Goal: Information Seeking & Learning: Learn about a topic

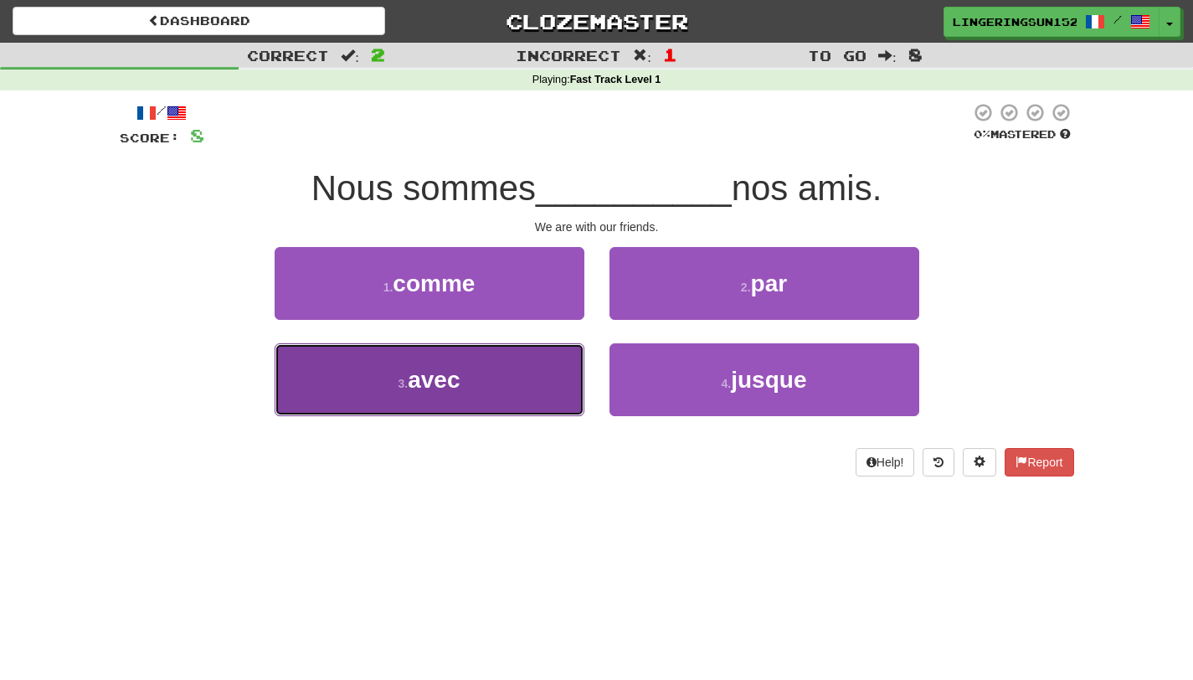
click at [487, 402] on button "3 . avec" at bounding box center [430, 379] width 310 height 73
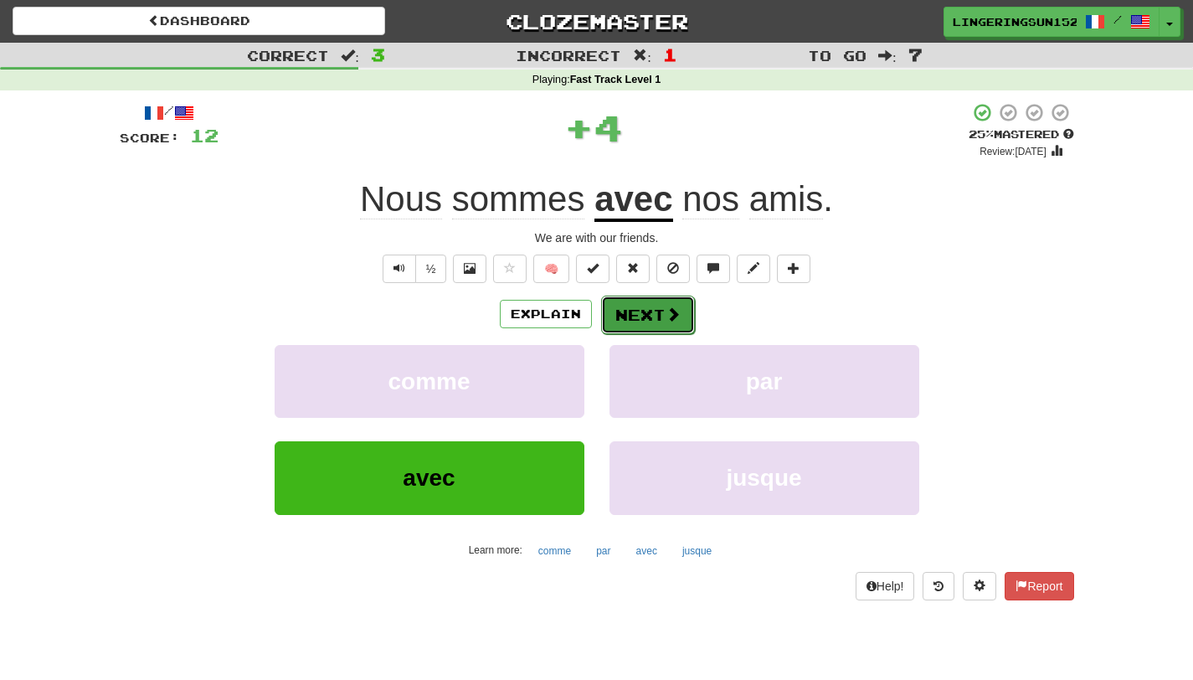
click at [645, 302] on button "Next" at bounding box center [648, 314] width 94 height 39
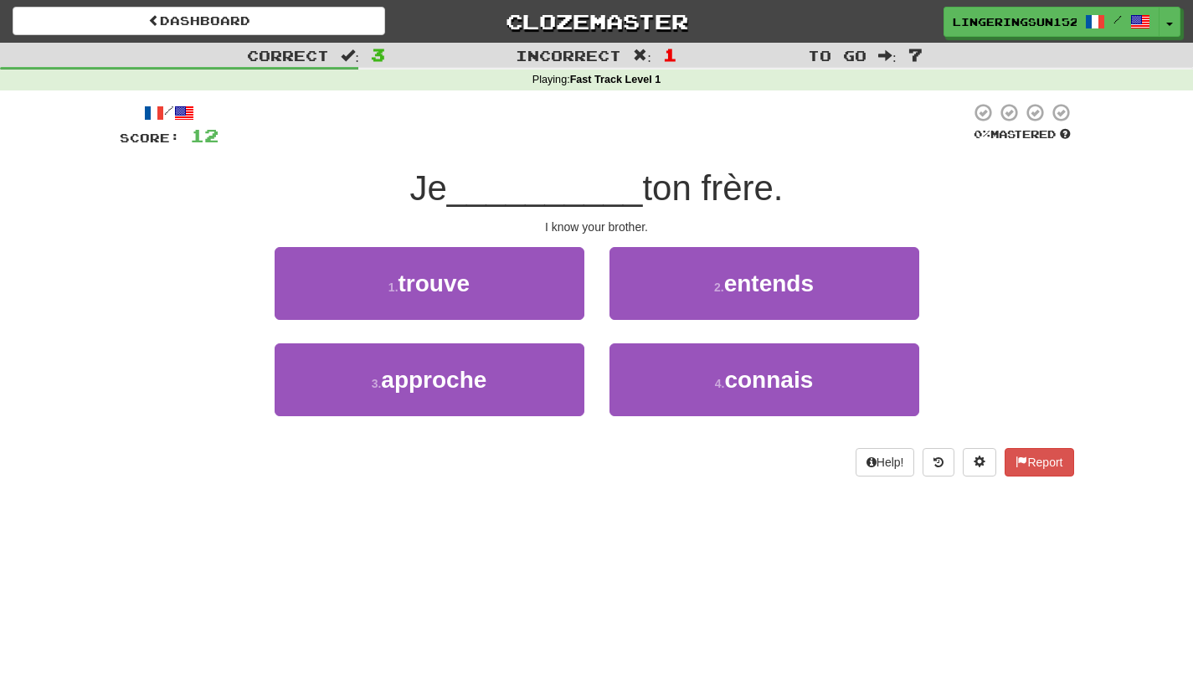
click at [732, 490] on div "/ Score: 12 0 % Mastered Je __________ ton frère. I know your brother. 1 . trou…" at bounding box center [597, 294] width 954 height 409
click at [534, 200] on span "__________" at bounding box center [545, 187] width 196 height 39
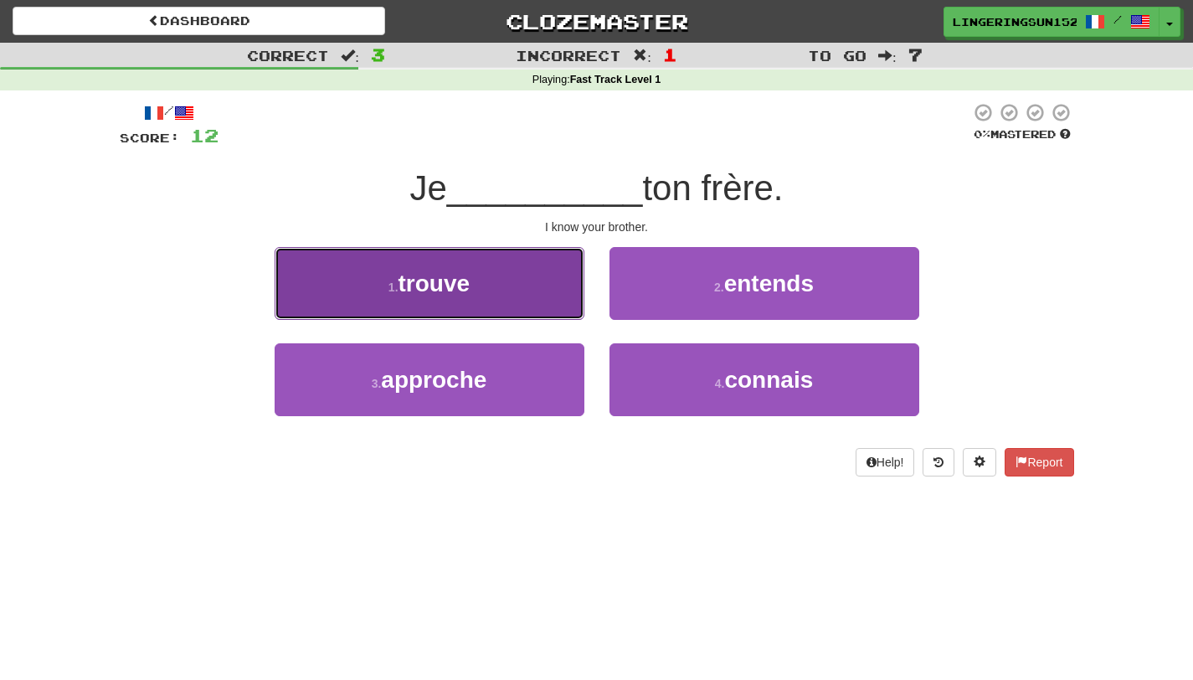
click at [529, 260] on button "1 . trouve" at bounding box center [430, 283] width 310 height 73
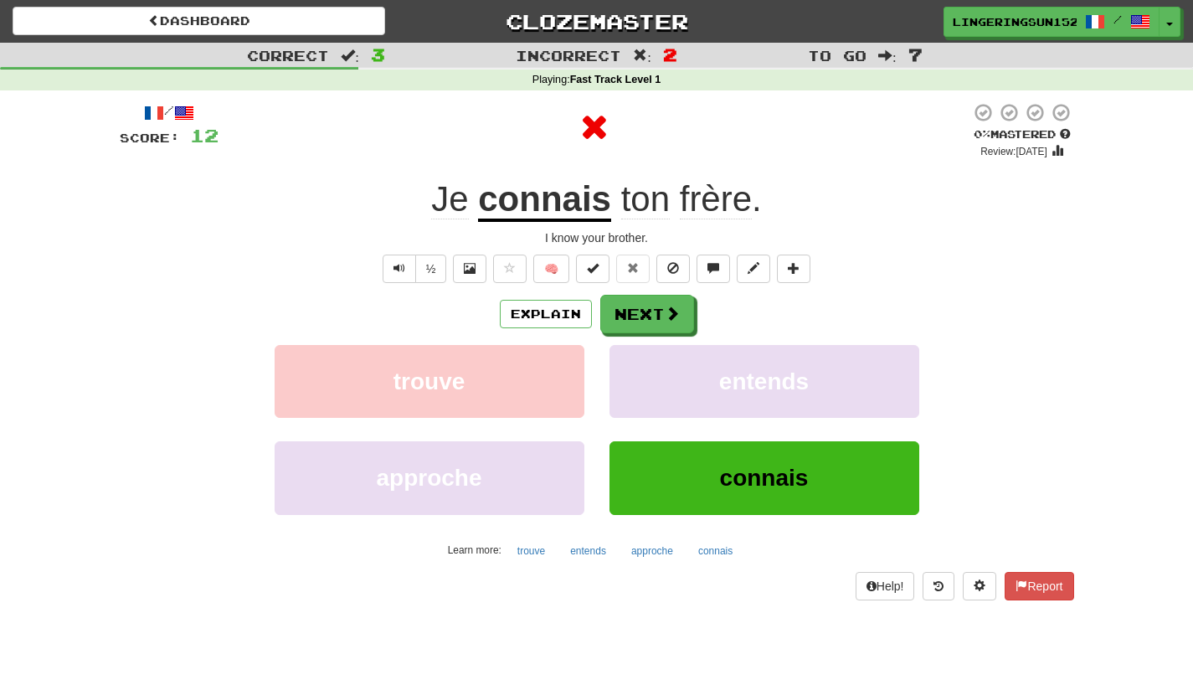
click at [655, 290] on div "/ Score: 12 0 % Mastered Review: 2025-09-18 Je connais ton frère . I know your …" at bounding box center [597, 350] width 954 height 497
click at [655, 312] on button "Next" at bounding box center [648, 314] width 94 height 39
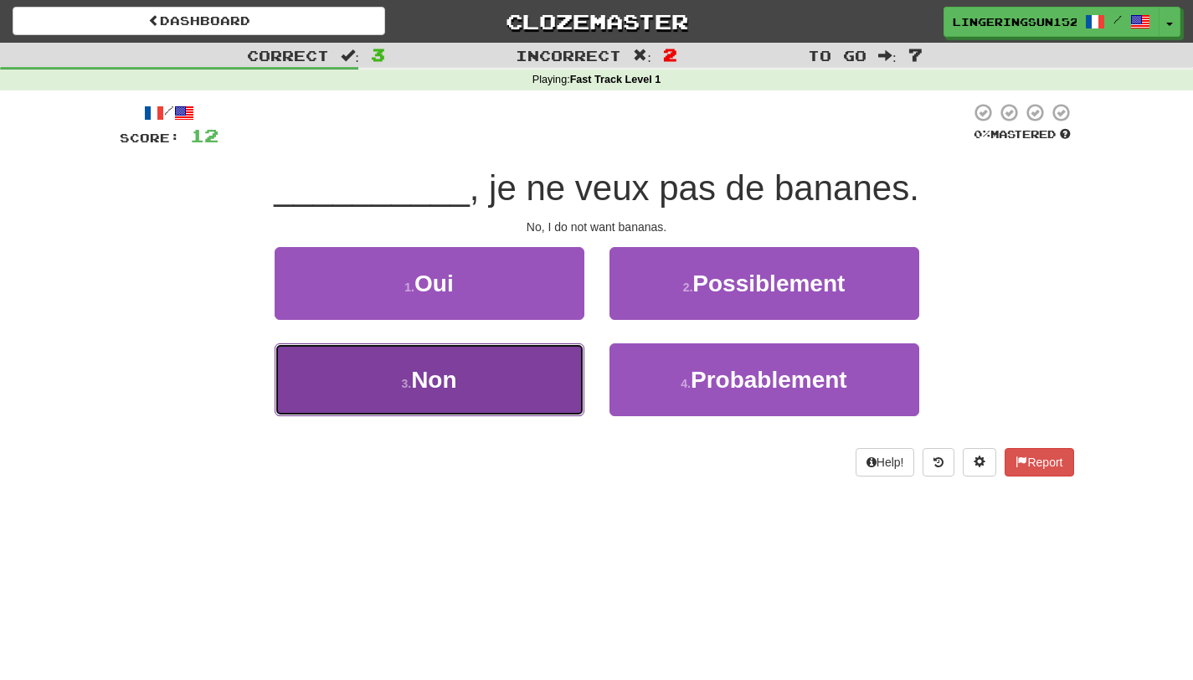
click at [504, 408] on button "3 . Non" at bounding box center [430, 379] width 310 height 73
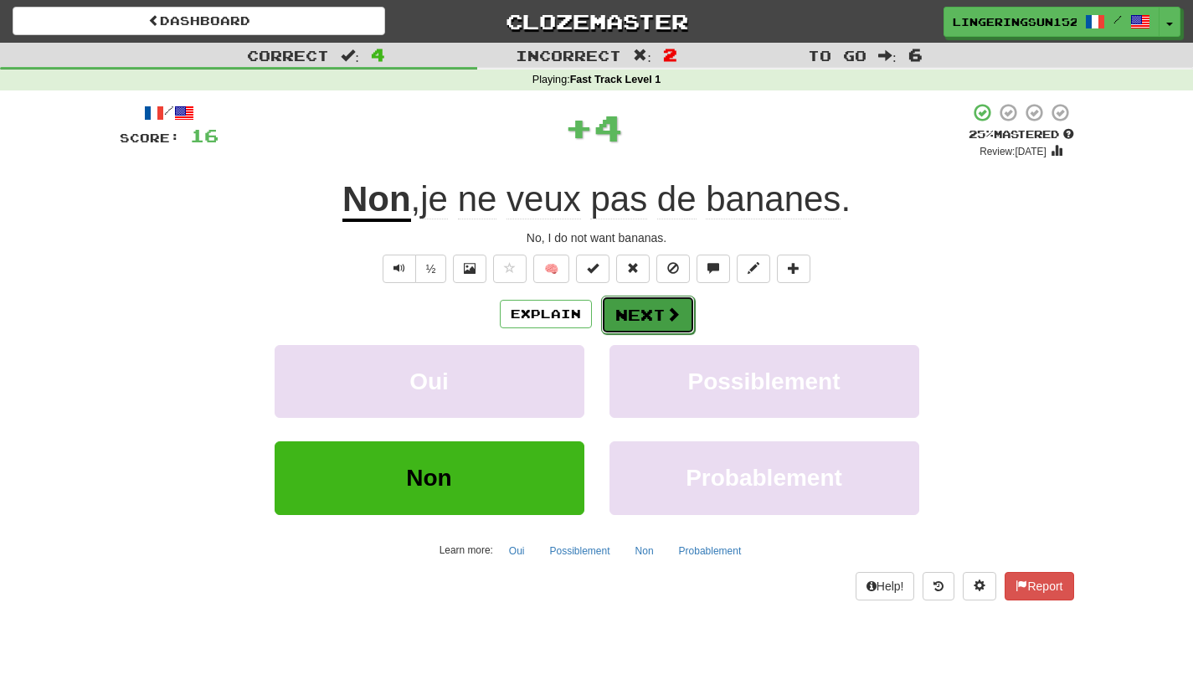
click at [639, 320] on button "Next" at bounding box center [648, 314] width 94 height 39
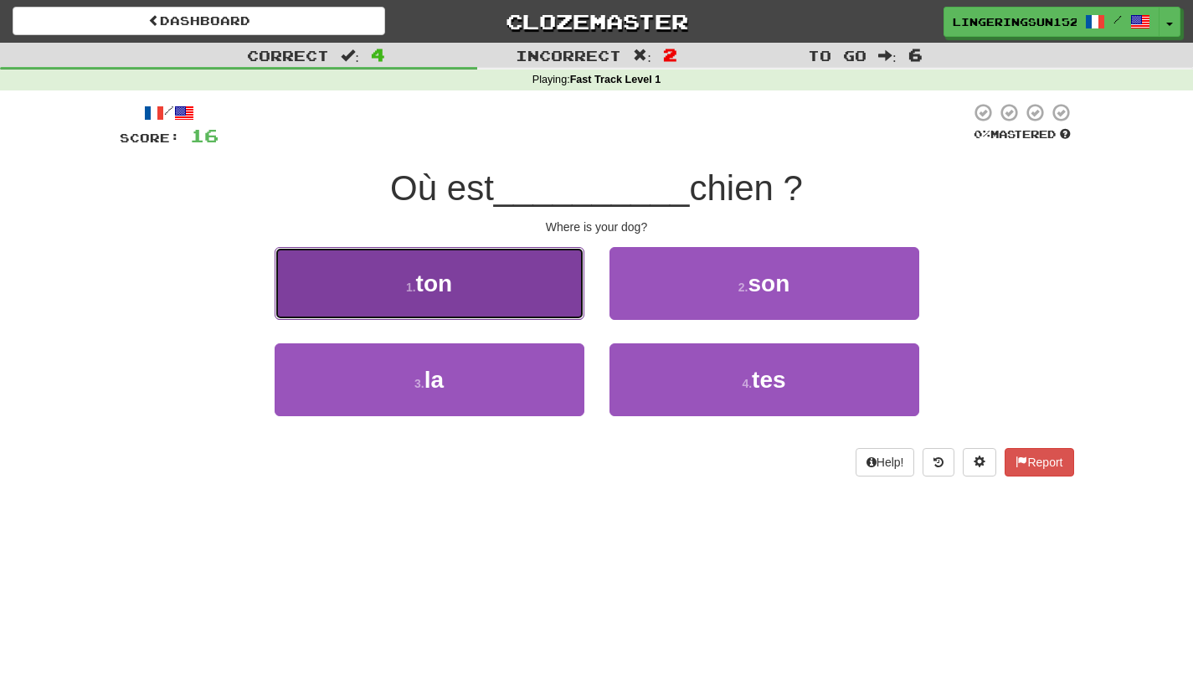
click at [460, 280] on button "1 . ton" at bounding box center [430, 283] width 310 height 73
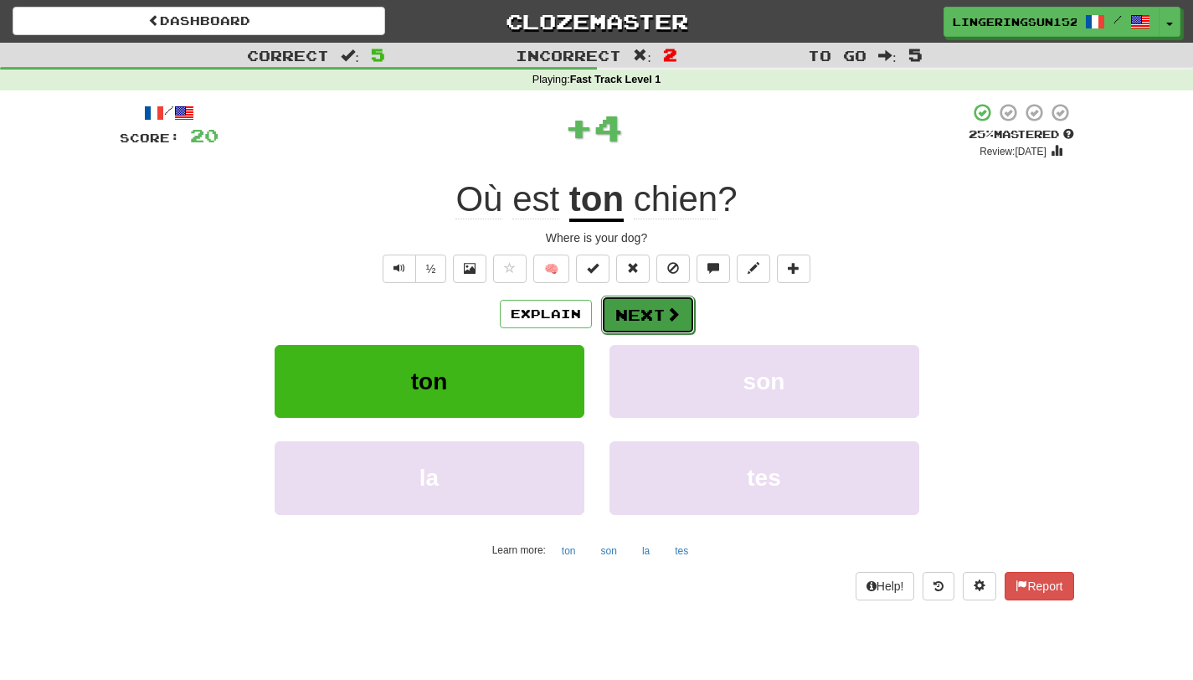
click at [657, 326] on button "Next" at bounding box center [648, 314] width 94 height 39
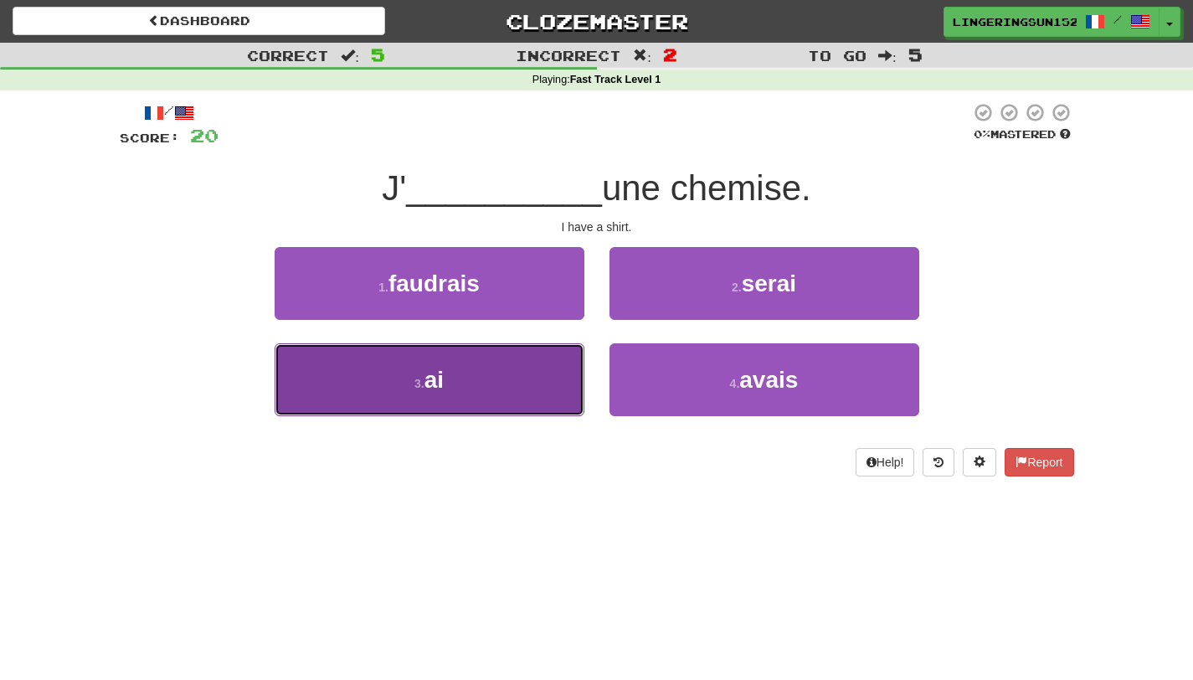
click at [499, 379] on button "3 . ai" at bounding box center [430, 379] width 310 height 73
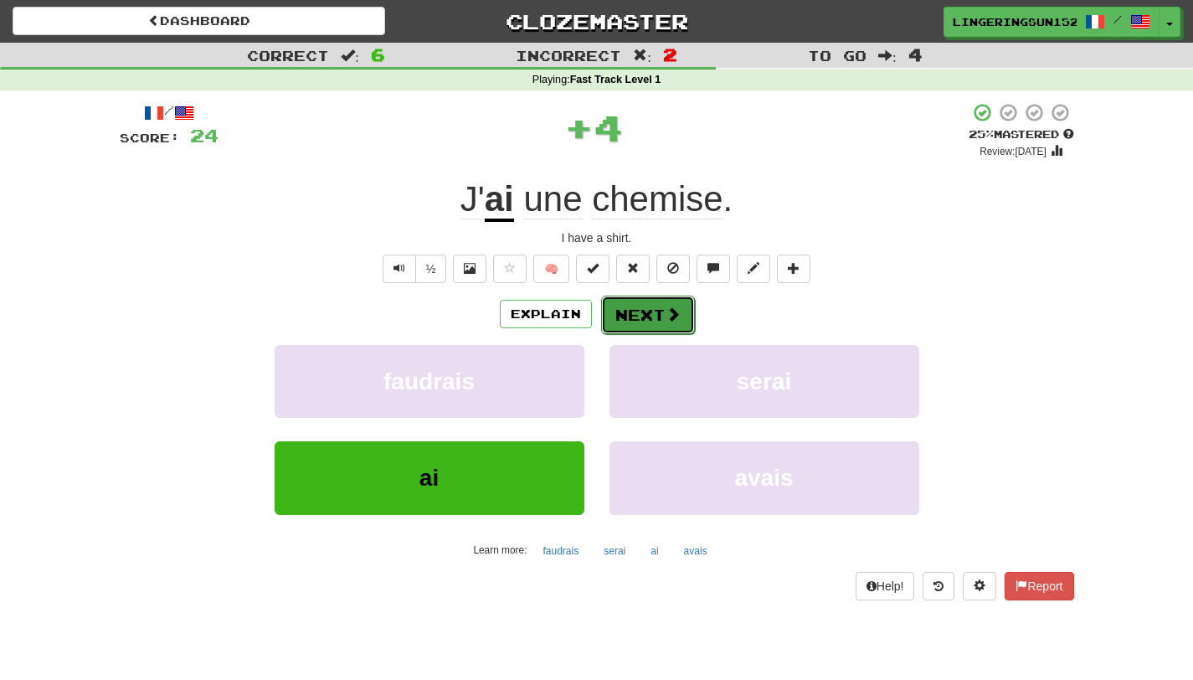
click at [637, 315] on button "Next" at bounding box center [648, 314] width 94 height 39
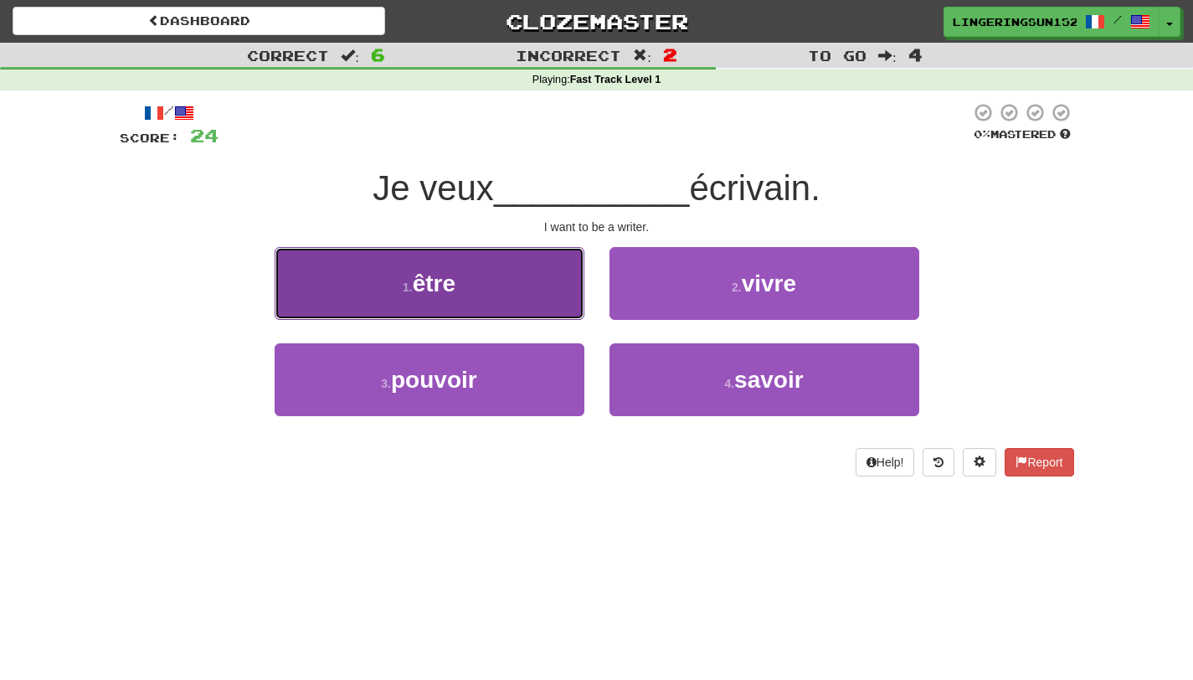
click at [528, 270] on button "1 . être" at bounding box center [430, 283] width 310 height 73
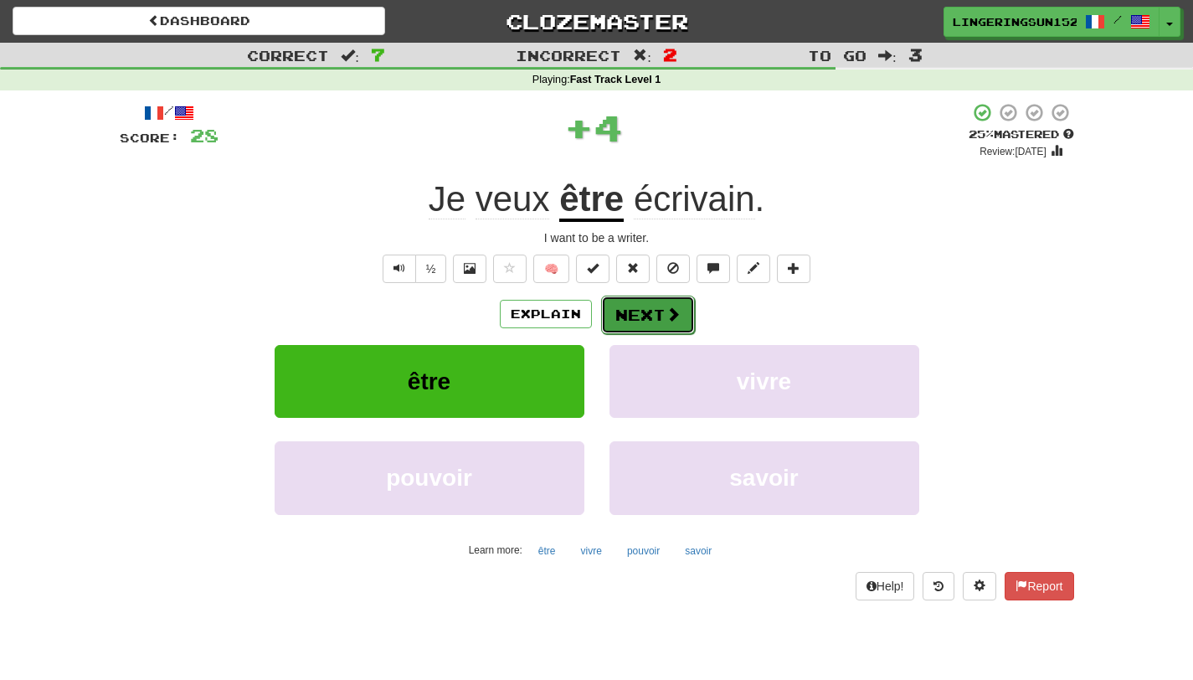
click at [653, 327] on button "Next" at bounding box center [648, 314] width 94 height 39
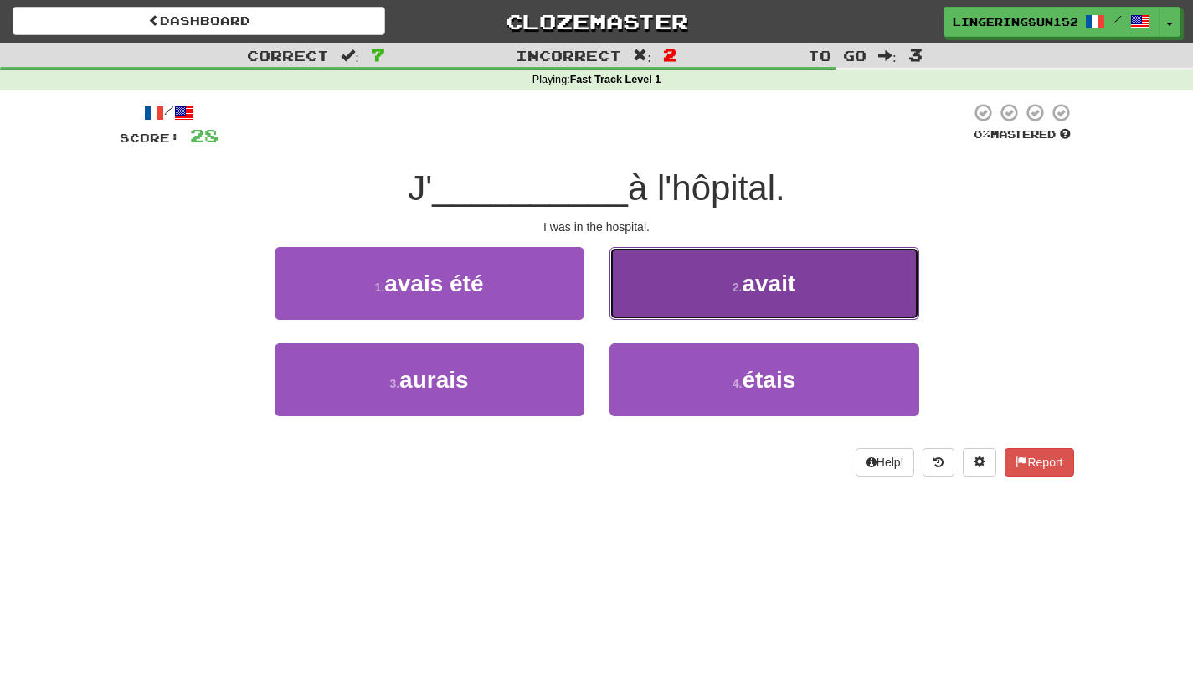
click at [753, 300] on button "2 . avait" at bounding box center [764, 283] width 310 height 73
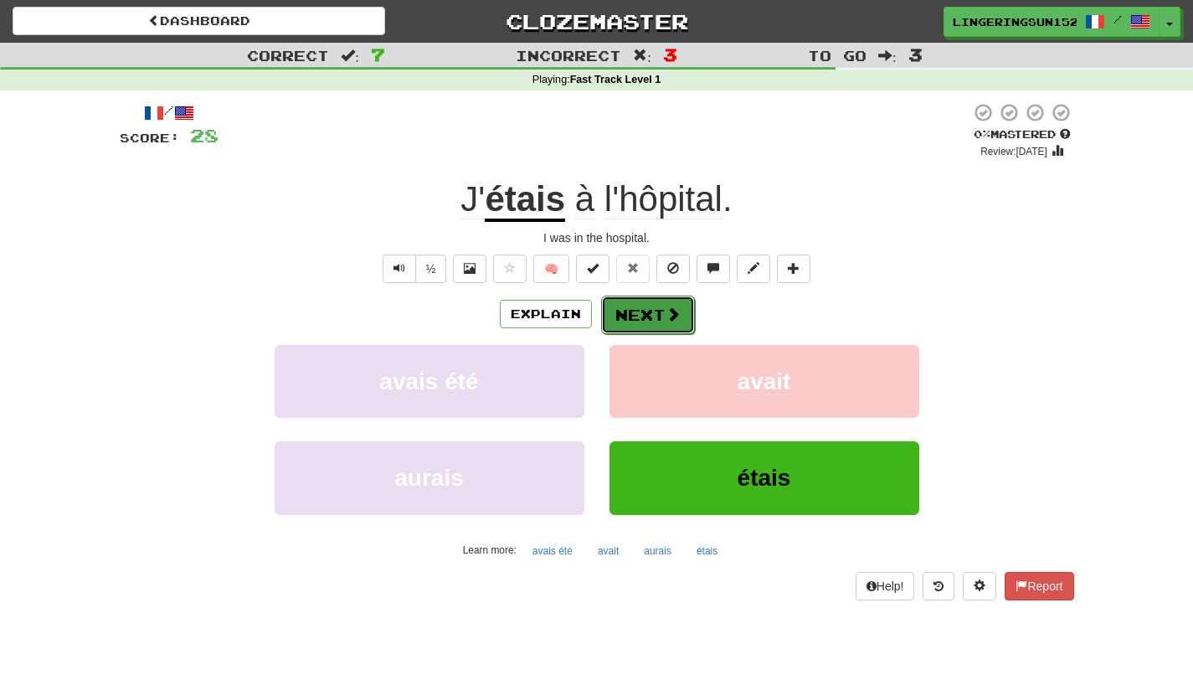
click at [639, 322] on button "Next" at bounding box center [648, 314] width 94 height 39
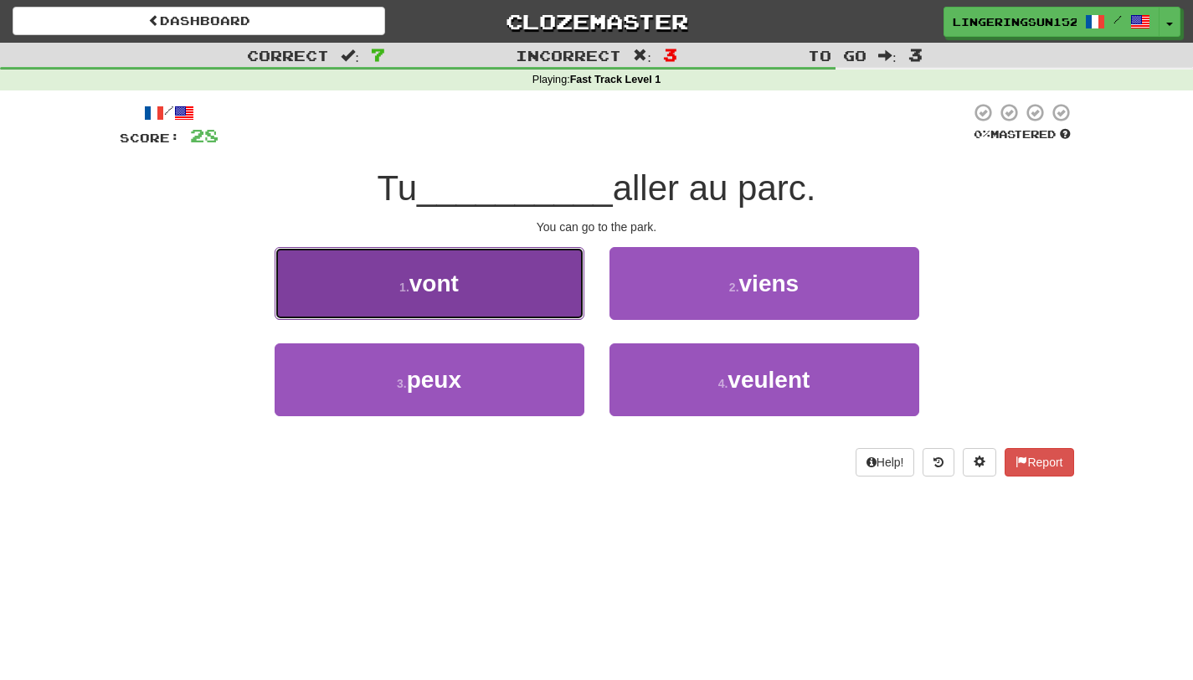
click at [542, 308] on button "1 . vont" at bounding box center [430, 283] width 310 height 73
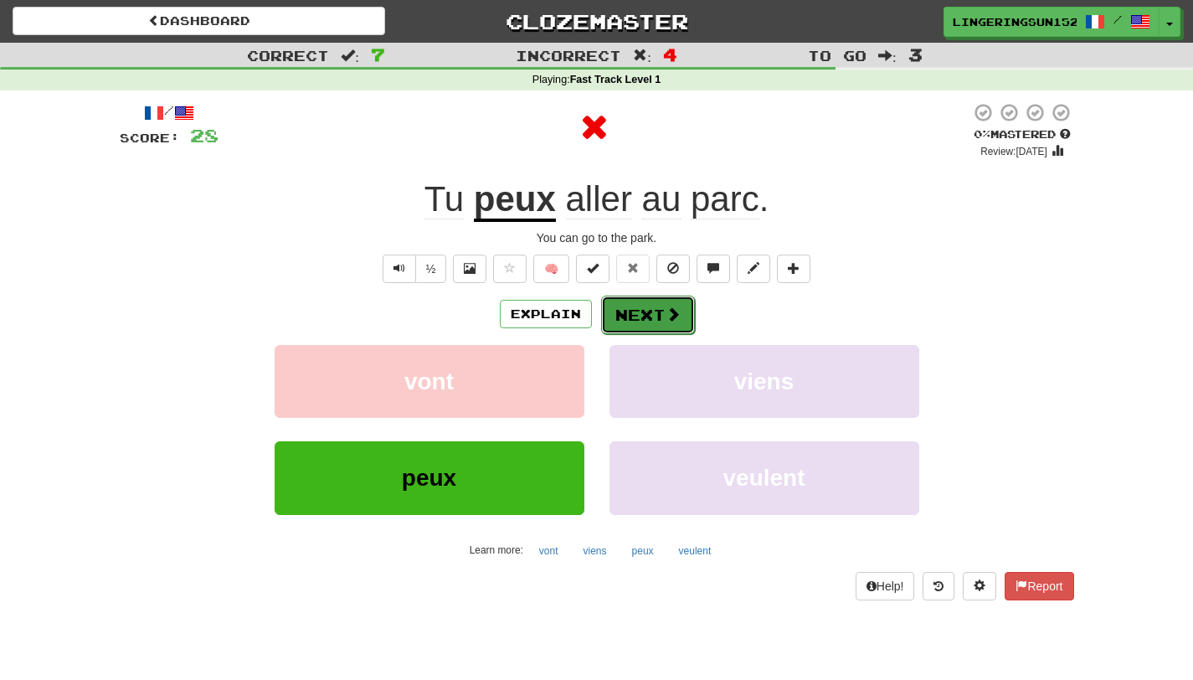
click at [656, 319] on button "Next" at bounding box center [648, 314] width 94 height 39
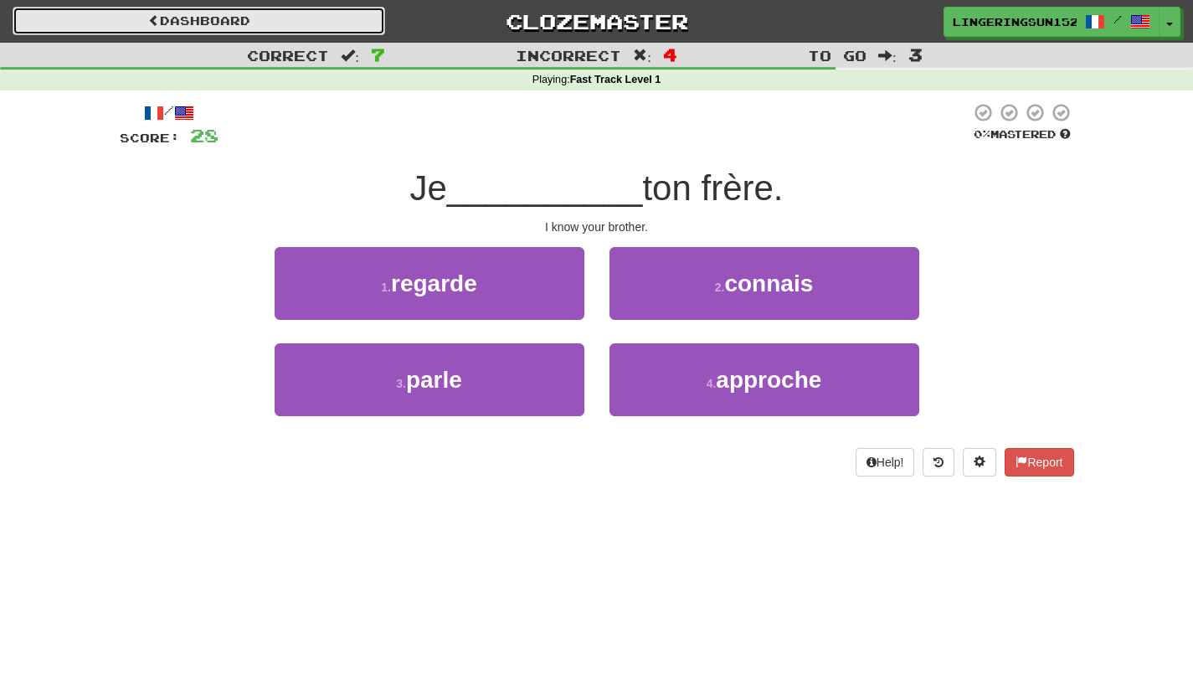
click at [236, 18] on link "Dashboard" at bounding box center [199, 21] width 372 height 28
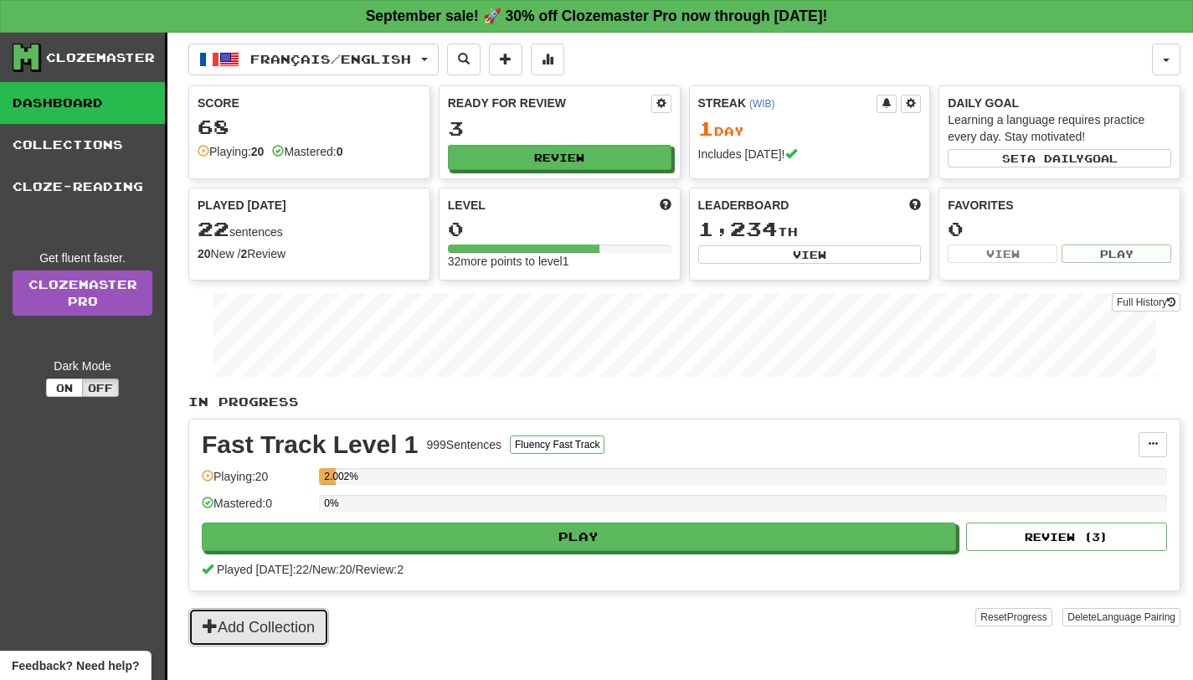
click at [272, 635] on button "Add Collection" at bounding box center [258, 627] width 141 height 39
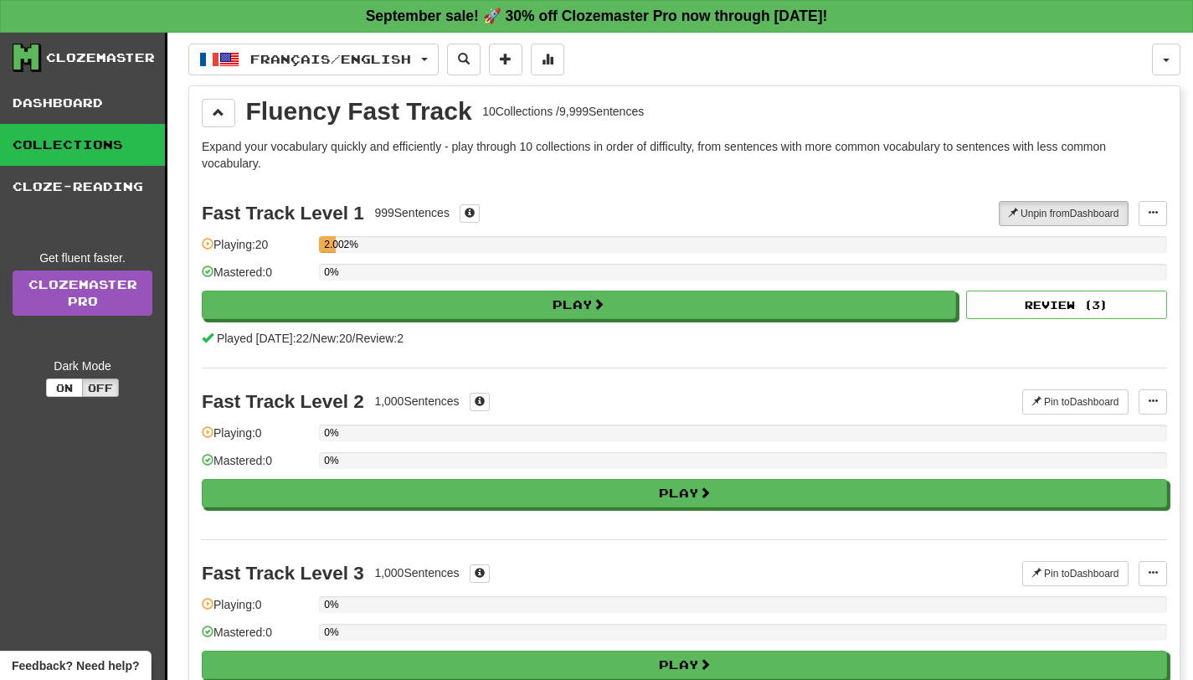
click at [127, 130] on link "Collections" at bounding box center [82, 145] width 165 height 42
click at [224, 108] on button at bounding box center [218, 113] width 33 height 28
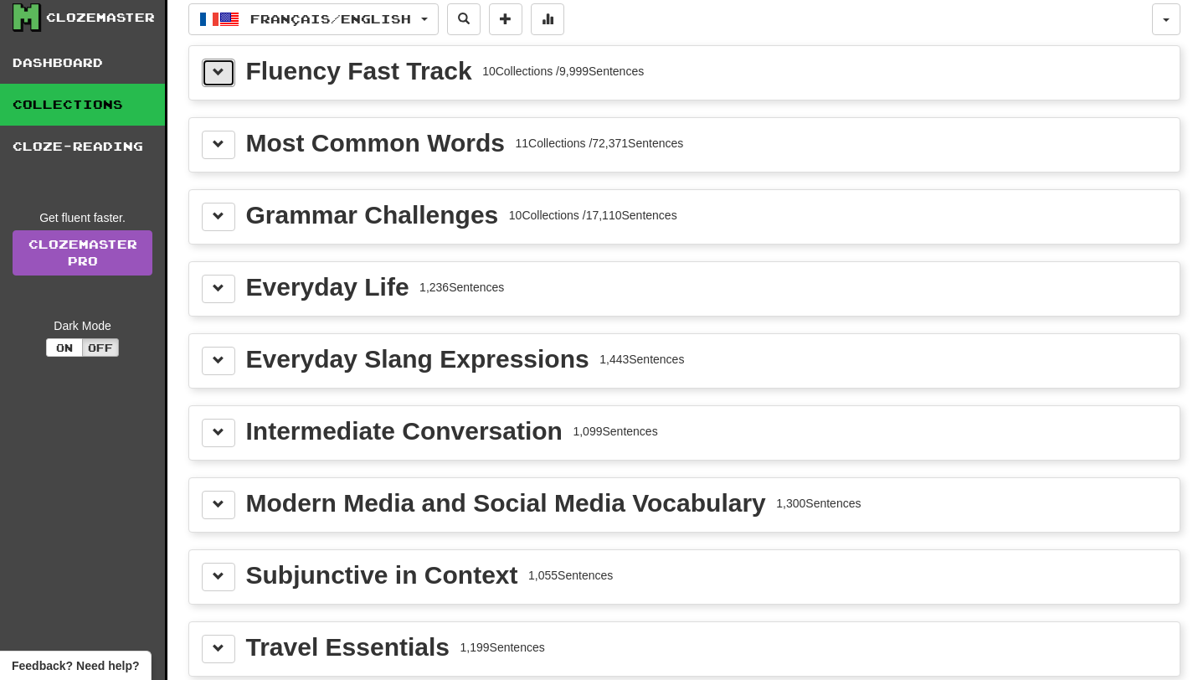
scroll to position [47, 0]
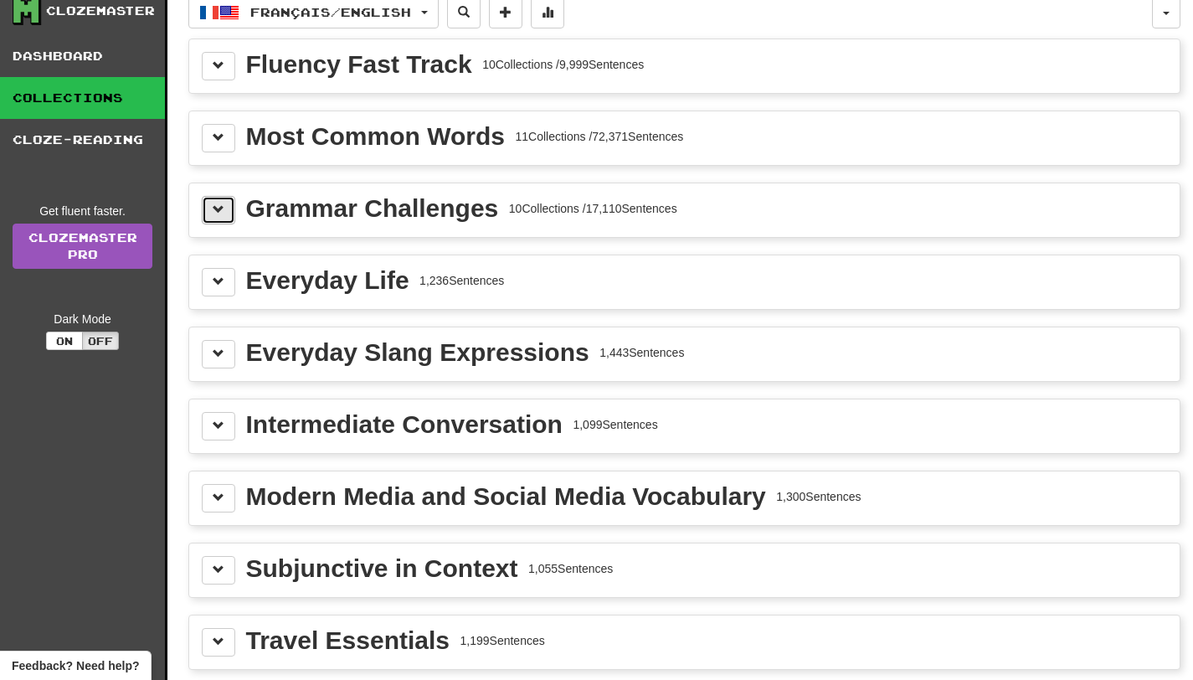
click at [220, 208] on span at bounding box center [219, 209] width 12 height 12
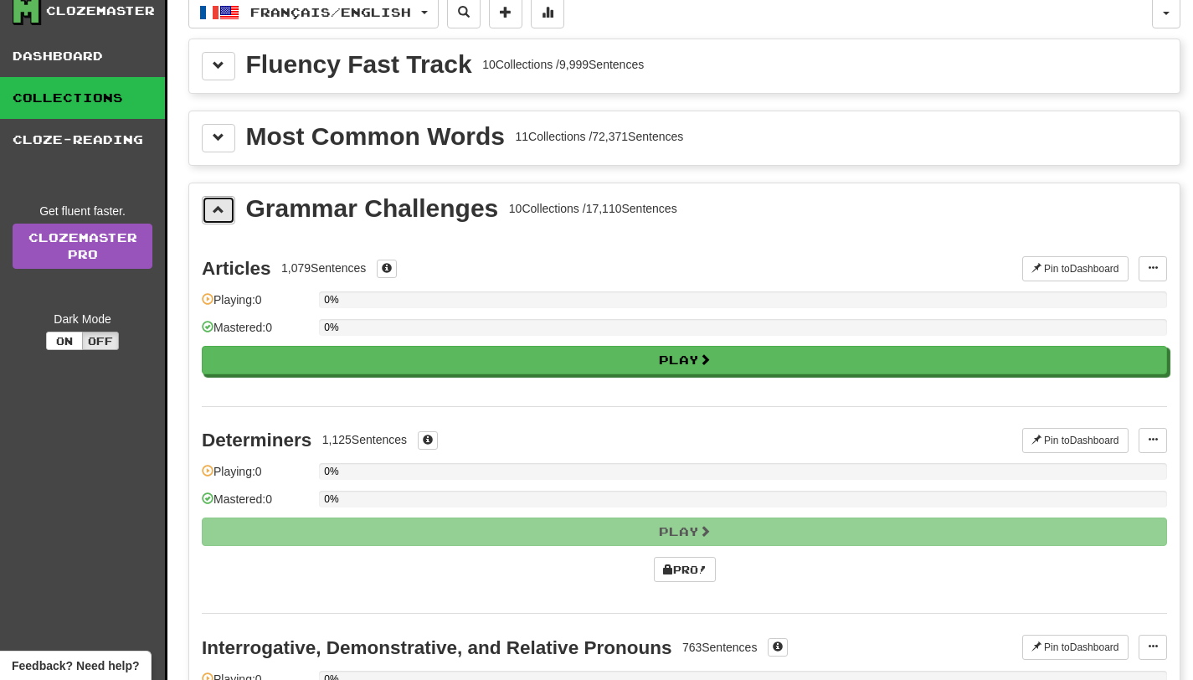
click at [220, 208] on span at bounding box center [219, 209] width 12 height 12
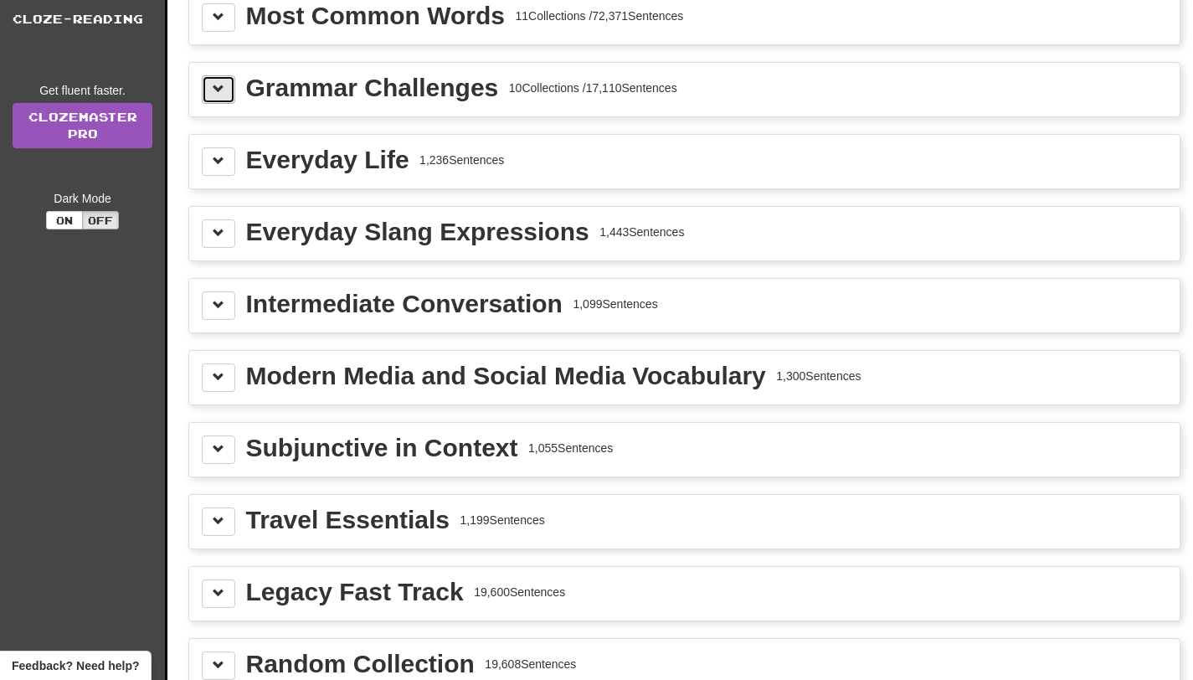
scroll to position [166, 0]
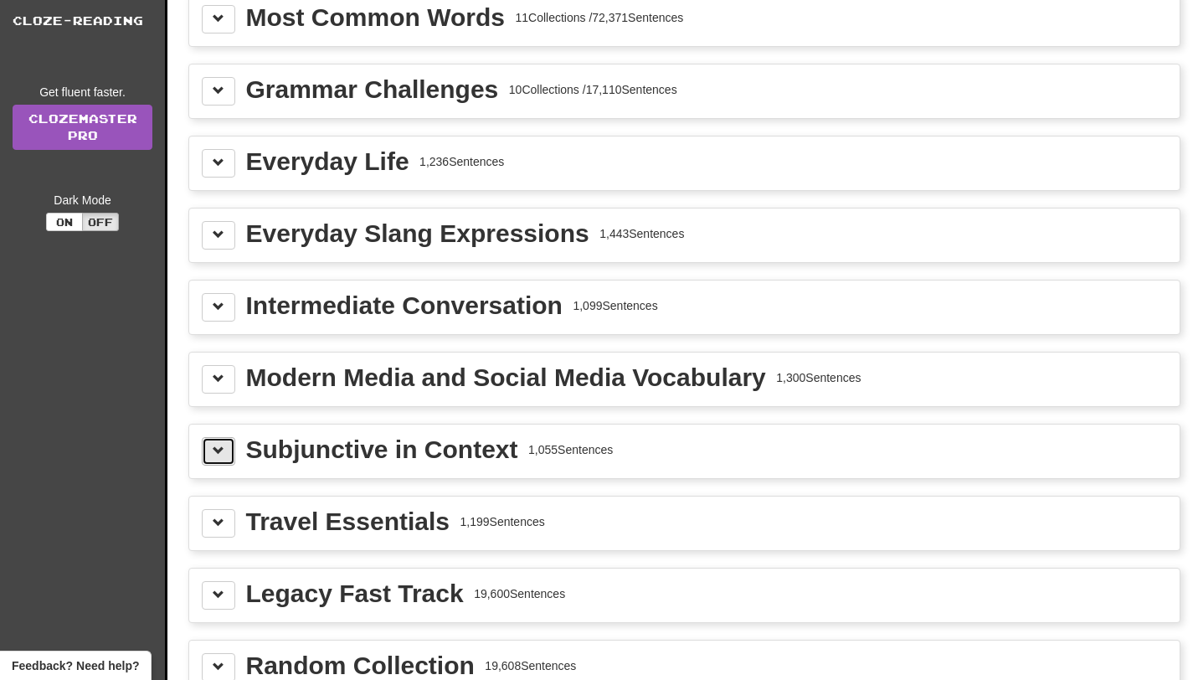
click at [216, 460] on button at bounding box center [218, 451] width 33 height 28
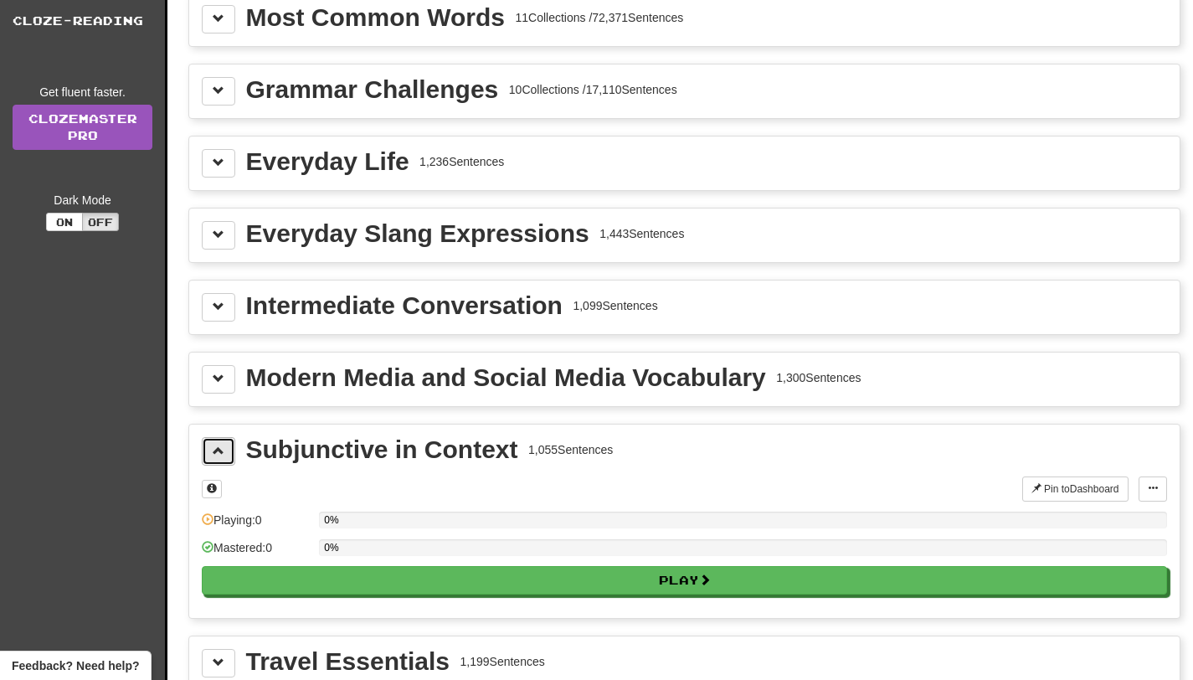
click at [228, 449] on button at bounding box center [218, 451] width 33 height 28
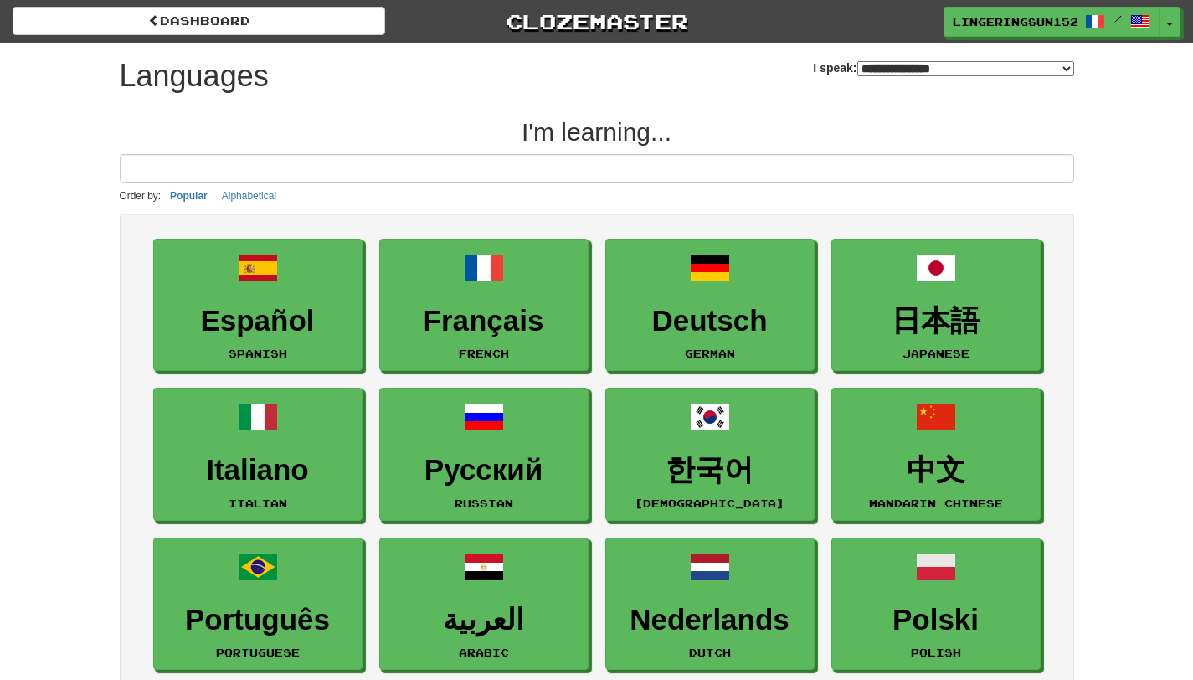
select select "*******"
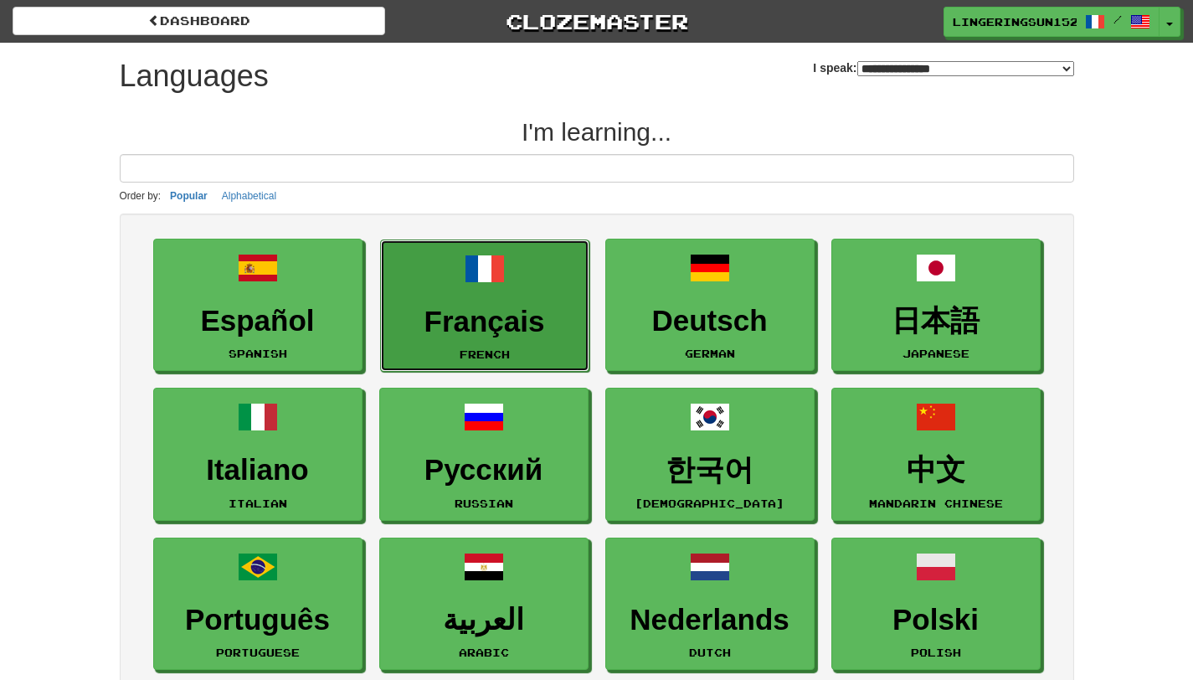
click at [497, 341] on link "Français French" at bounding box center [484, 305] width 209 height 133
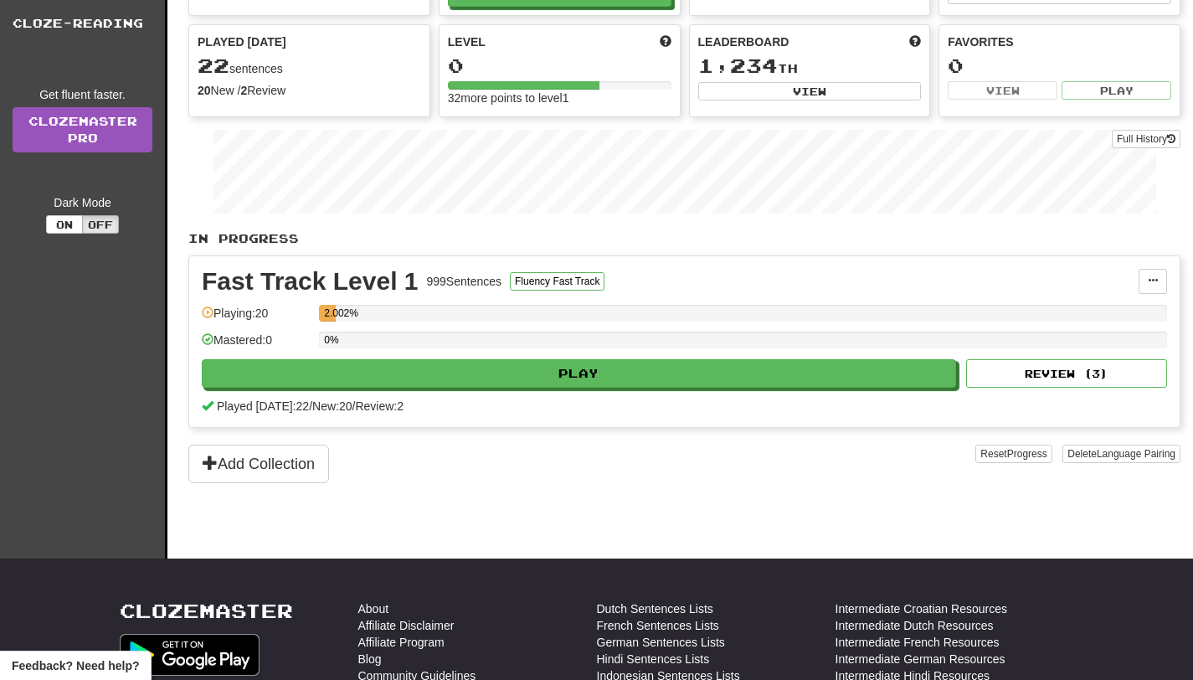
scroll to position [173, 0]
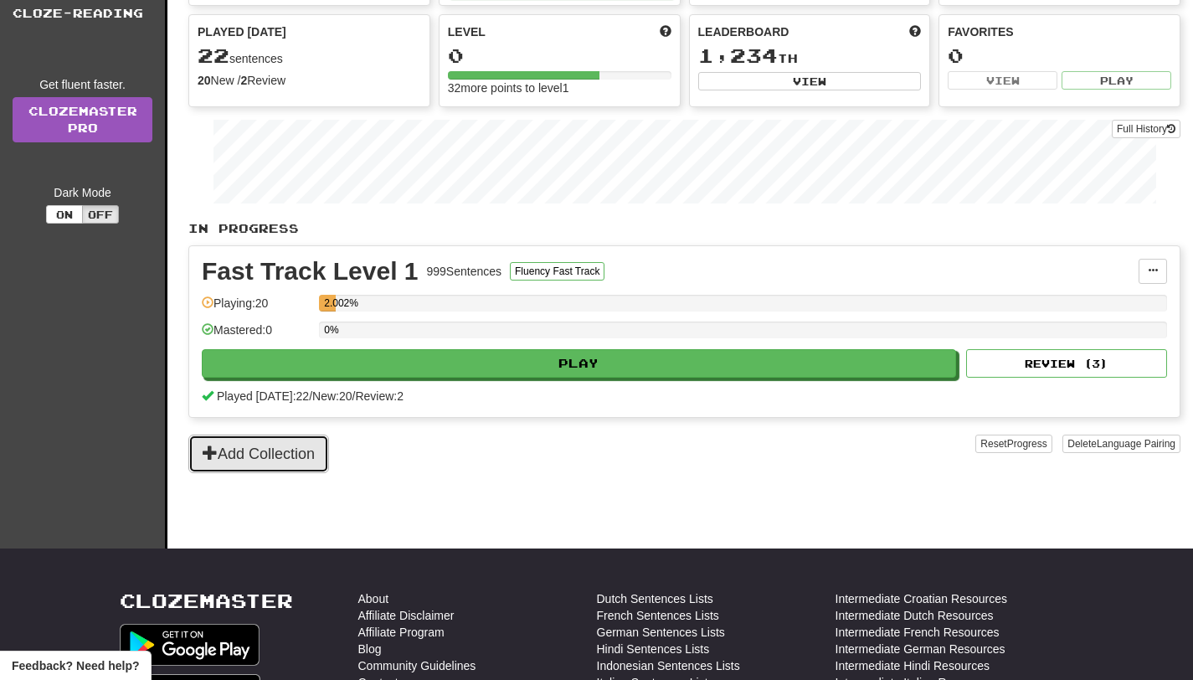
click at [296, 447] on button "Add Collection" at bounding box center [258, 453] width 141 height 39
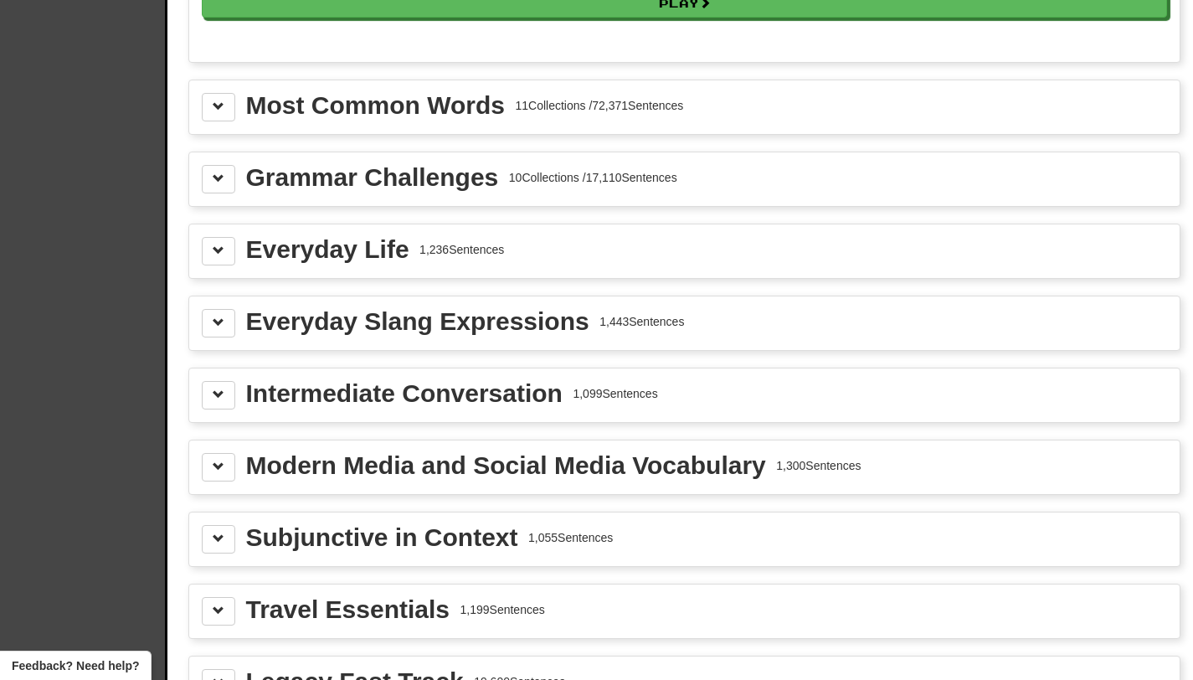
scroll to position [1861, 0]
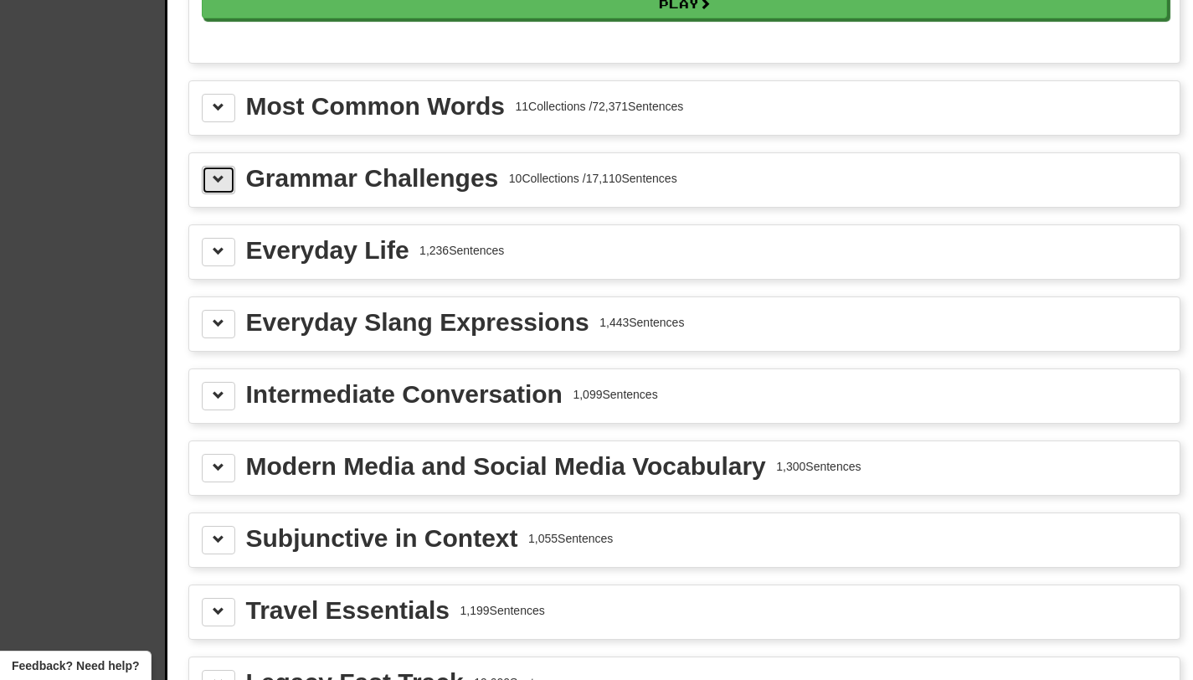
click at [222, 181] on span at bounding box center [219, 179] width 12 height 12
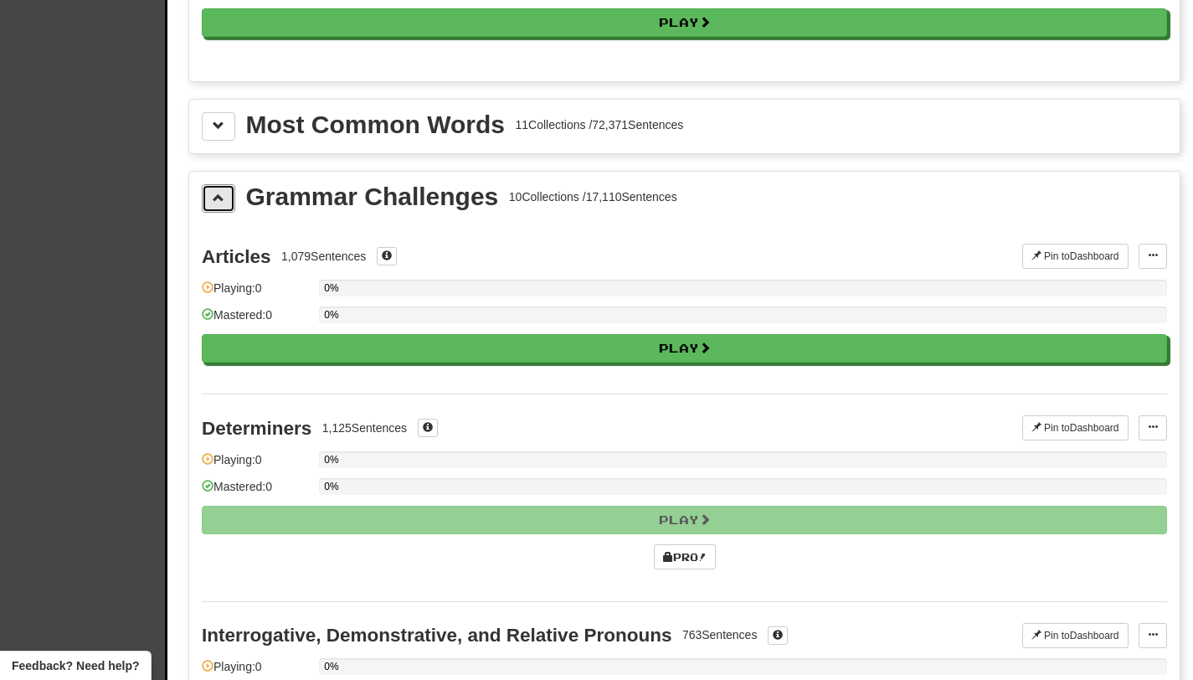
scroll to position [1816, 0]
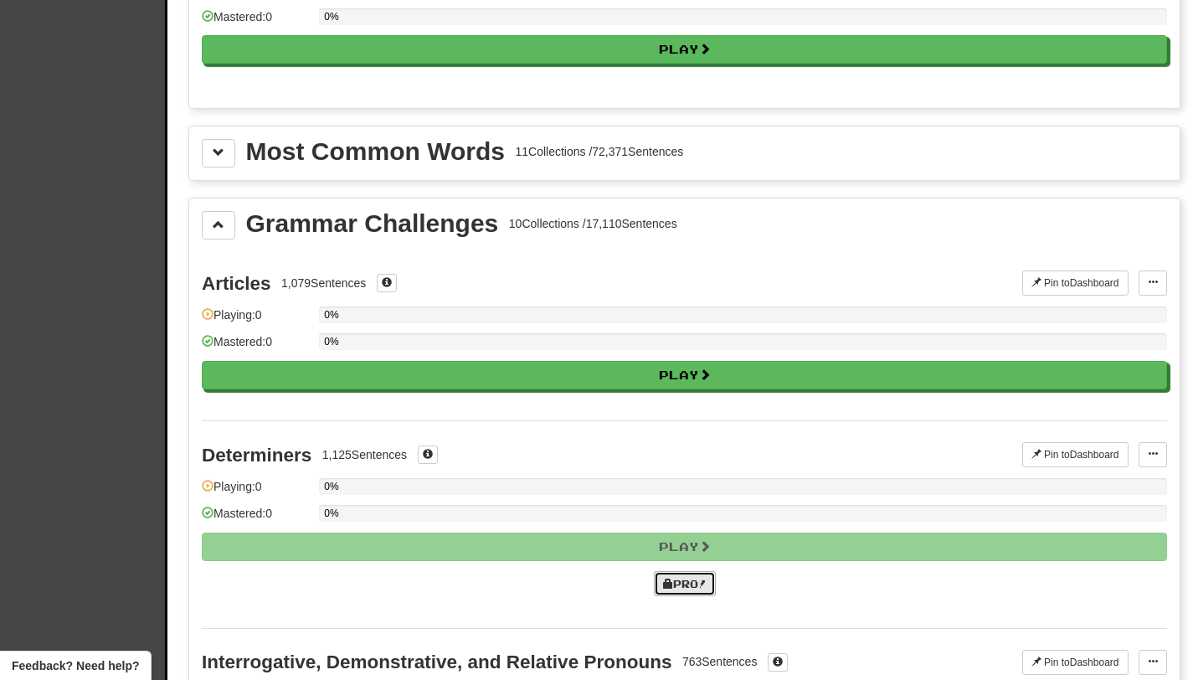
click at [676, 584] on link "Pro!" at bounding box center [685, 583] width 62 height 25
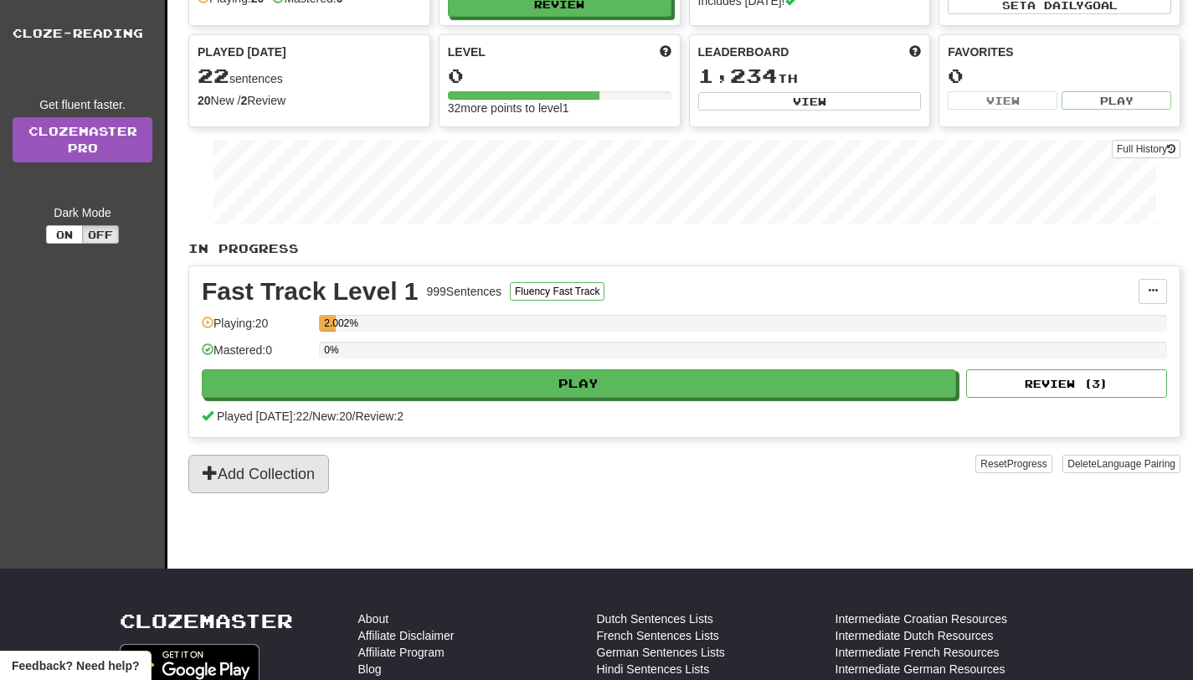
scroll to position [154, 0]
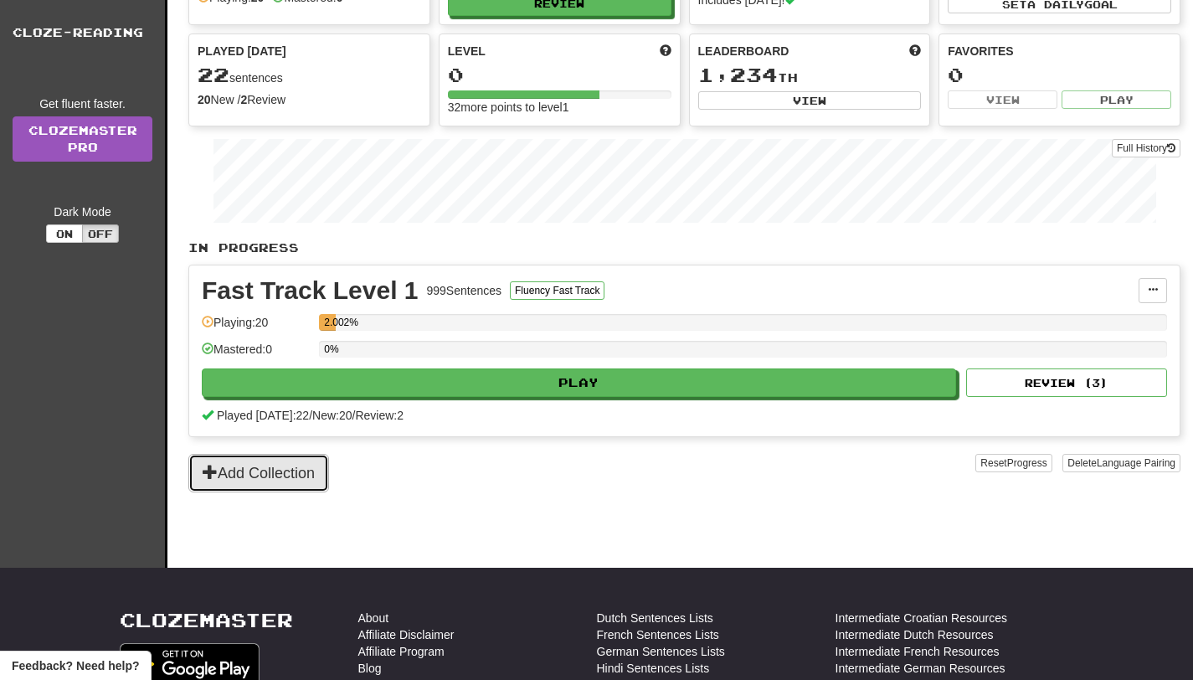
click at [289, 466] on button "Add Collection" at bounding box center [258, 473] width 141 height 39
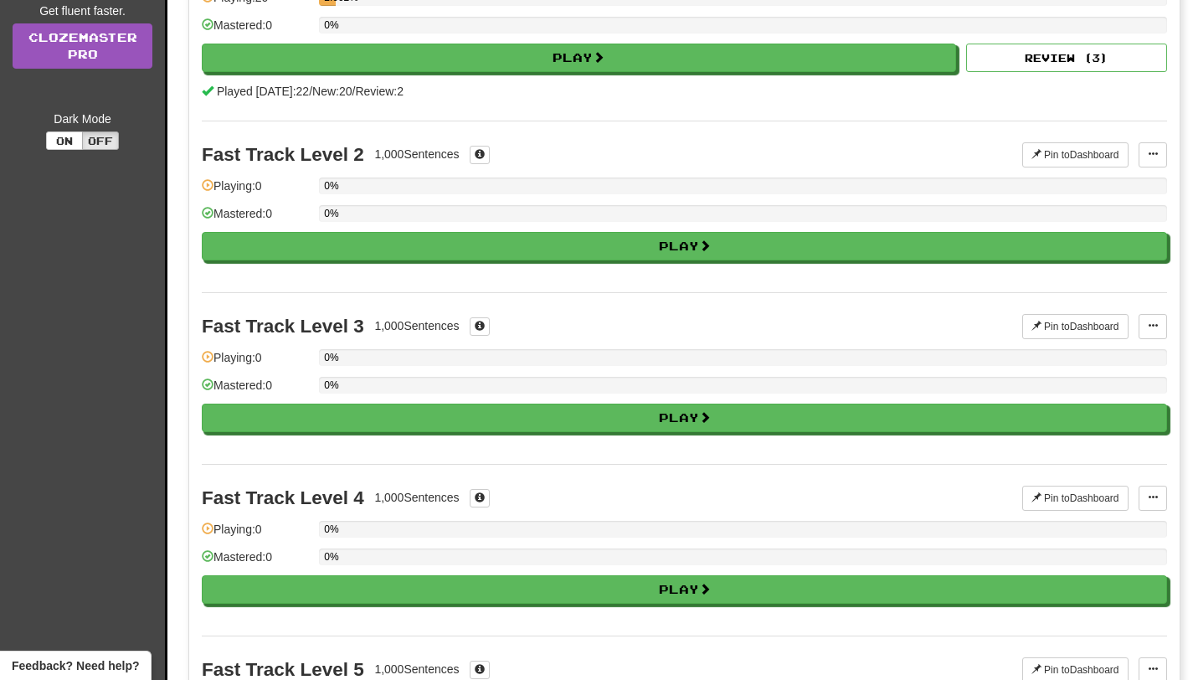
scroll to position [0, 0]
